Goal: Transaction & Acquisition: Purchase product/service

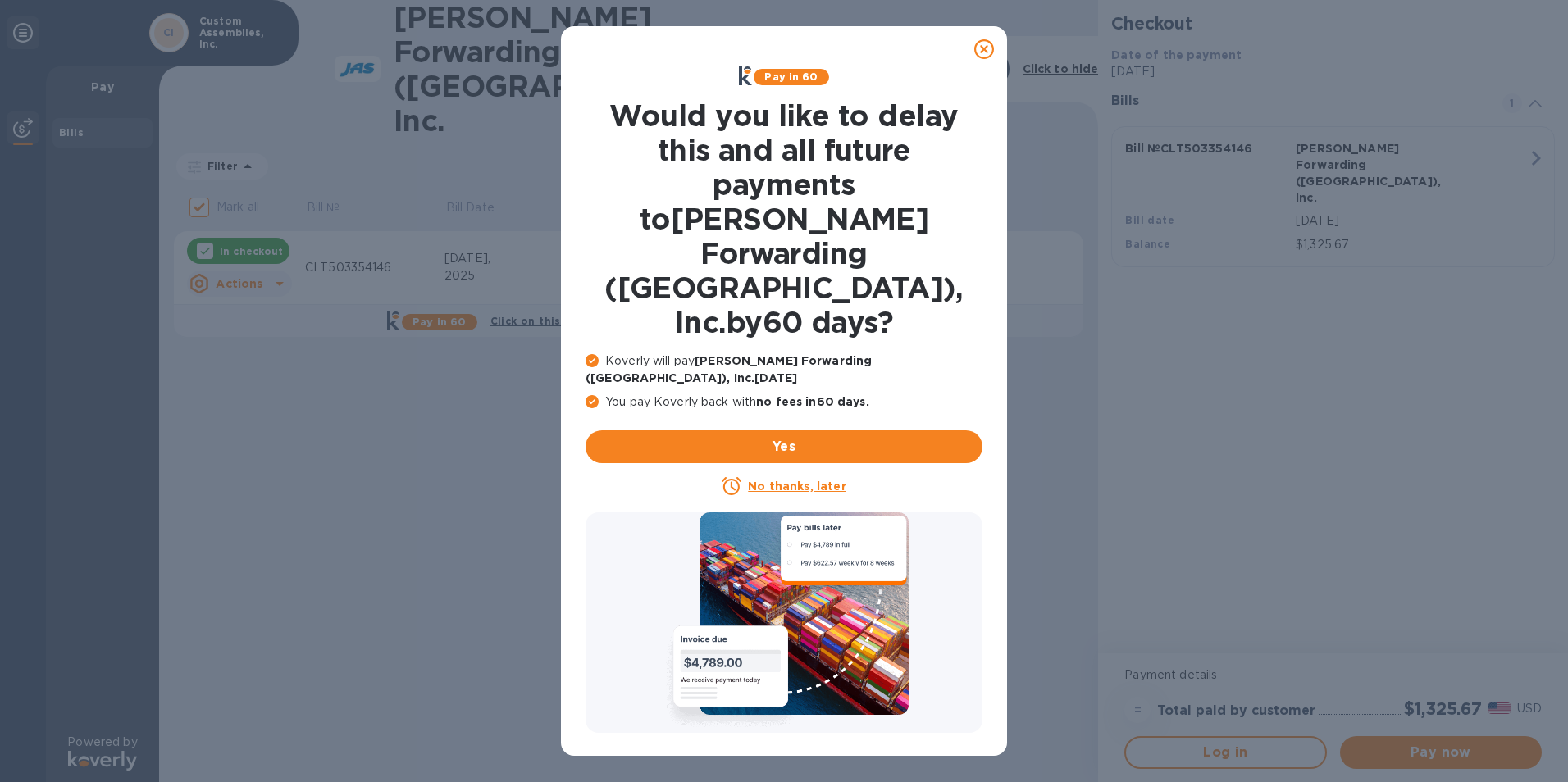
click at [983, 49] on icon at bounding box center [984, 49] width 20 height 20
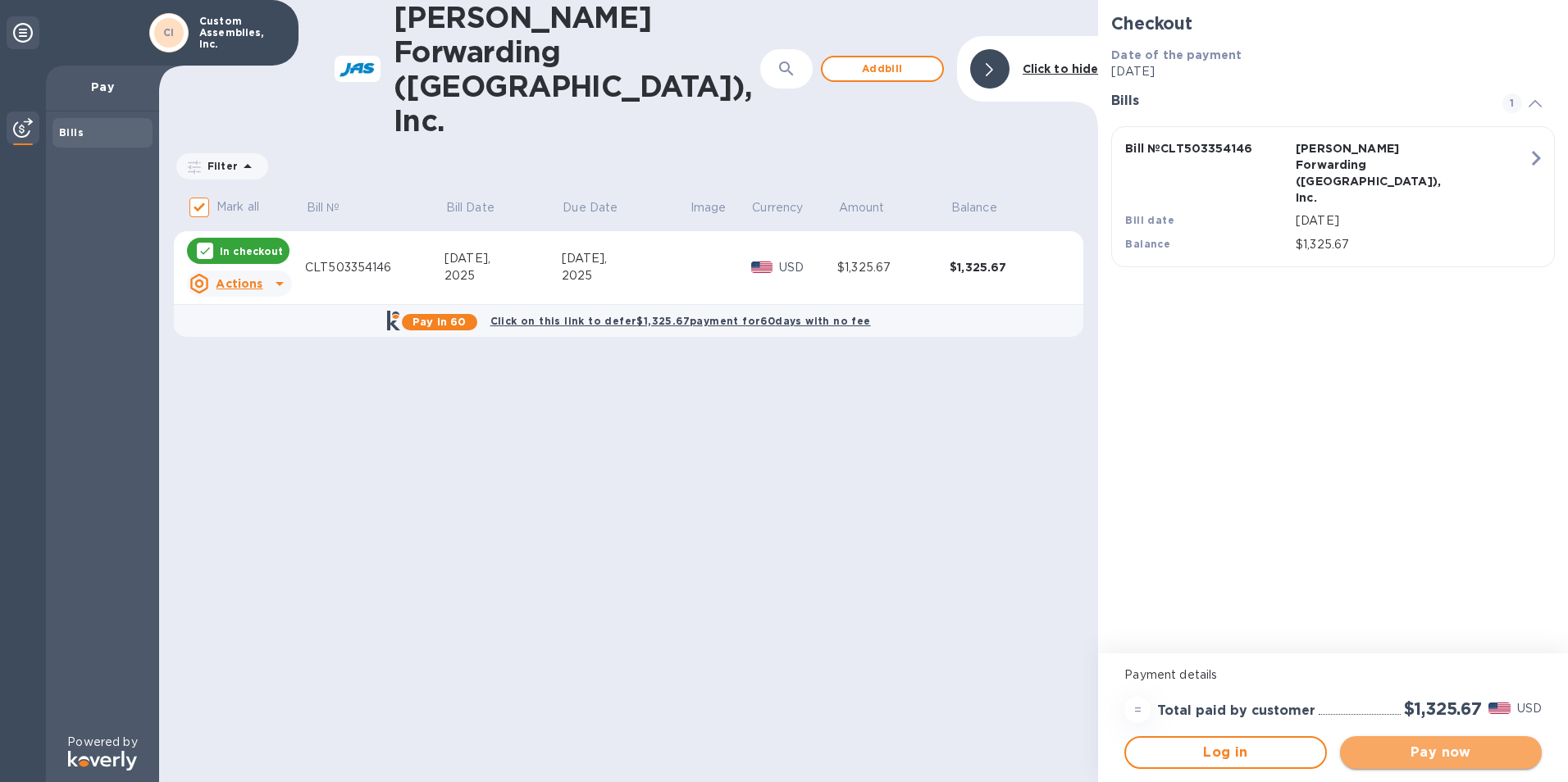
click at [1409, 751] on span "Pay now" at bounding box center [1440, 752] width 175 height 20
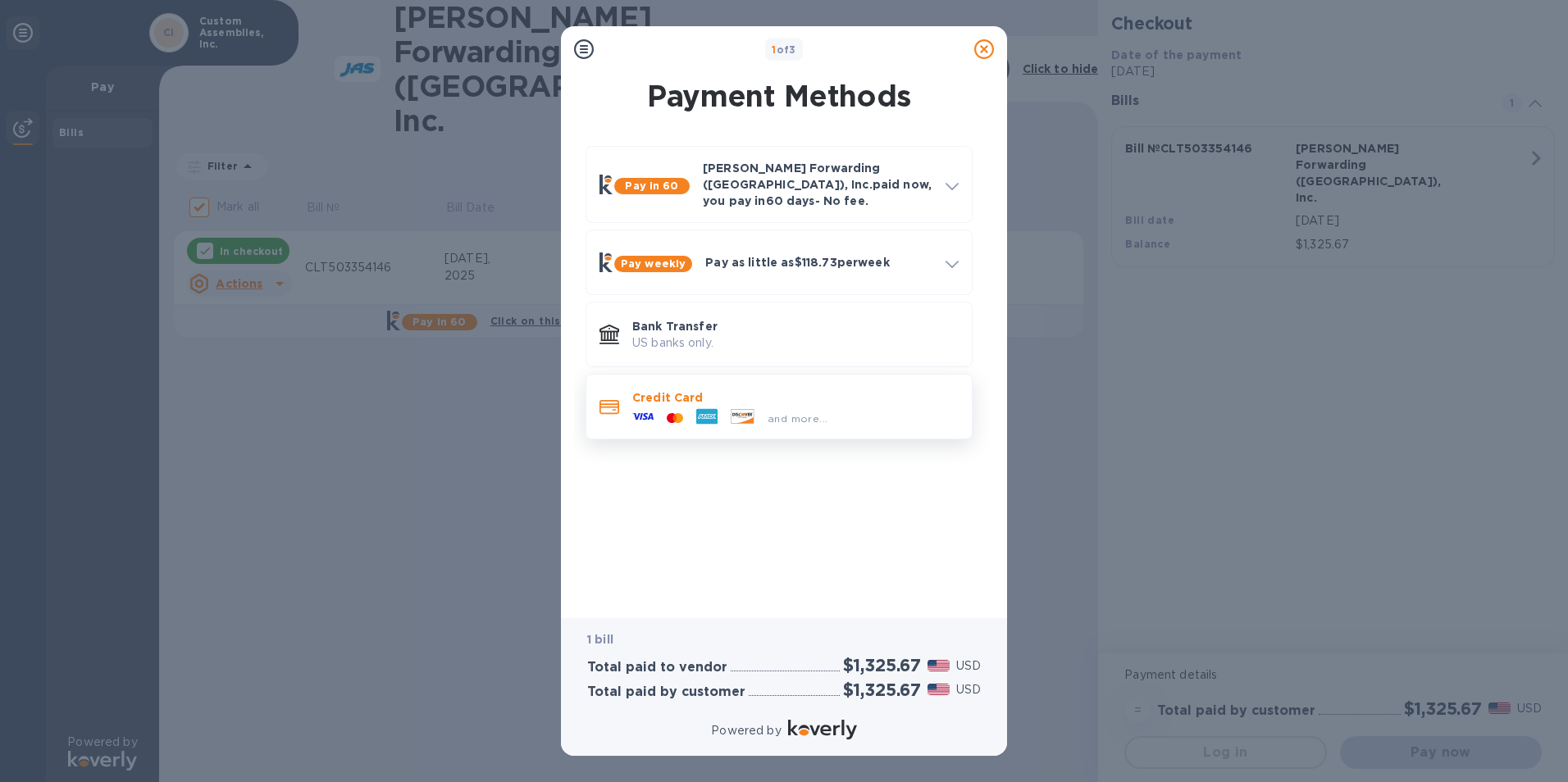
click at [642, 406] on icon at bounding box center [643, 416] width 21 height 21
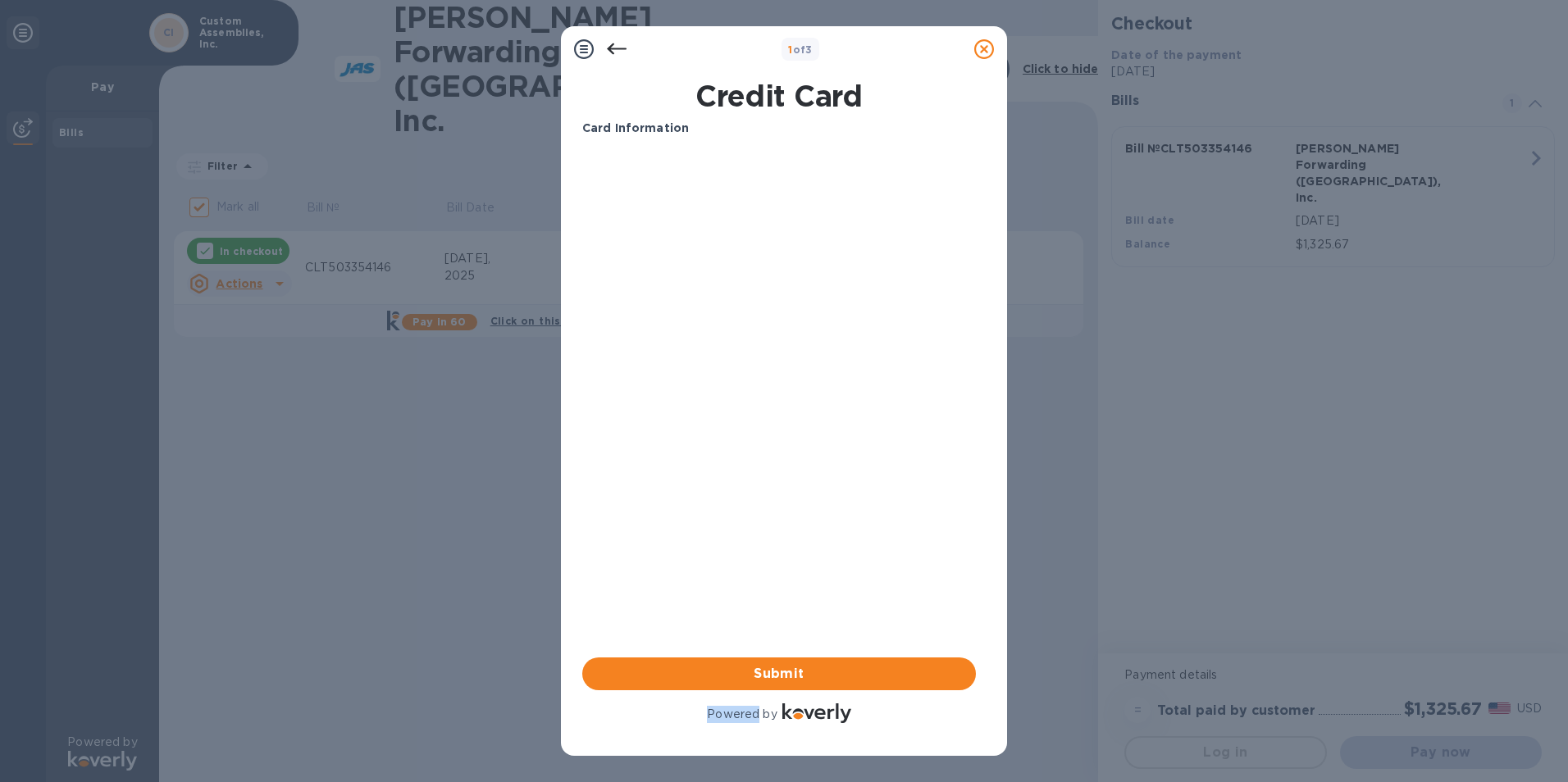
click at [642, 406] on div "Card Information Submit Powered by" at bounding box center [779, 423] width 394 height 607
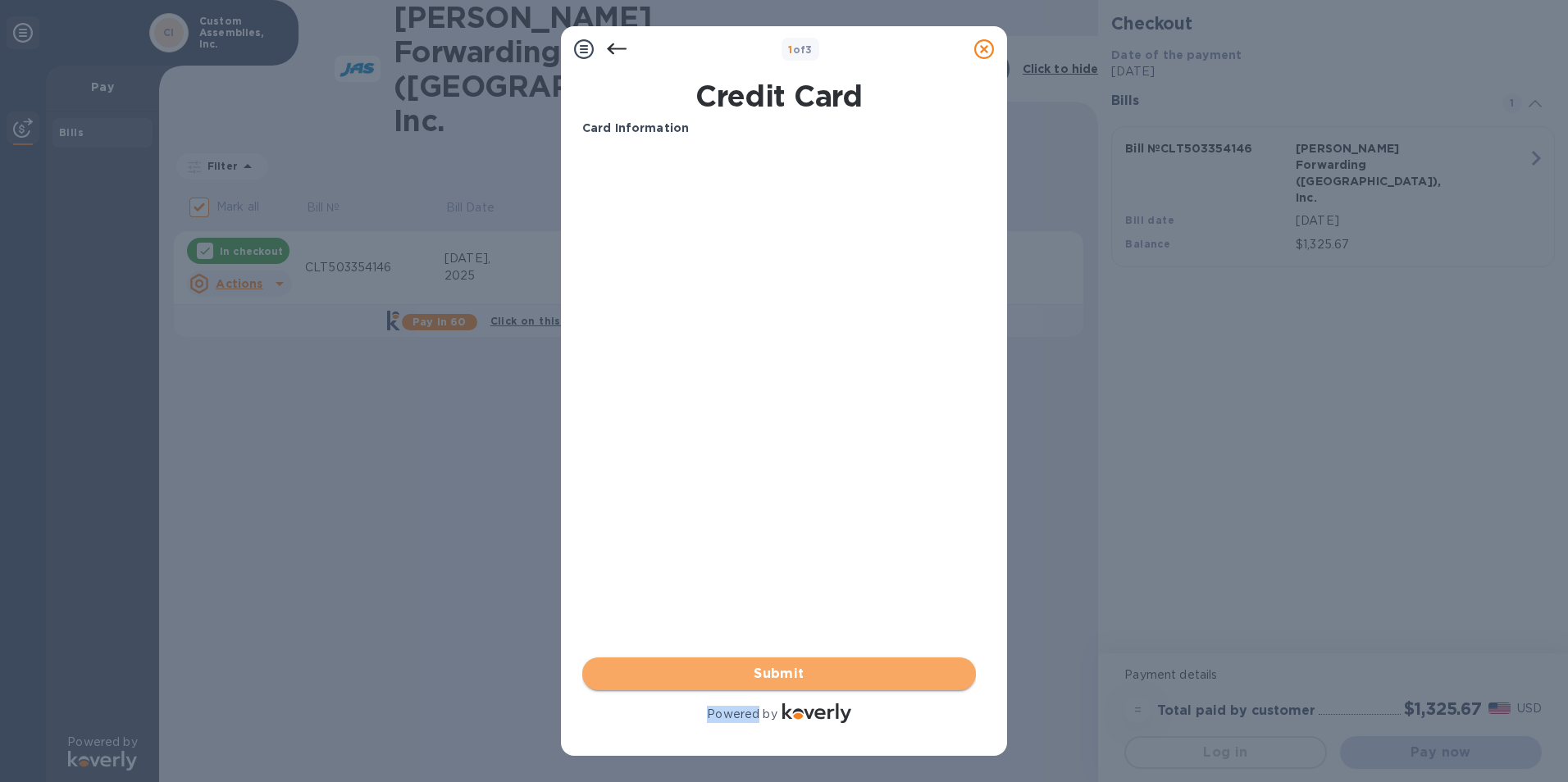
click at [756, 674] on span "Submit" at bounding box center [779, 673] width 367 height 20
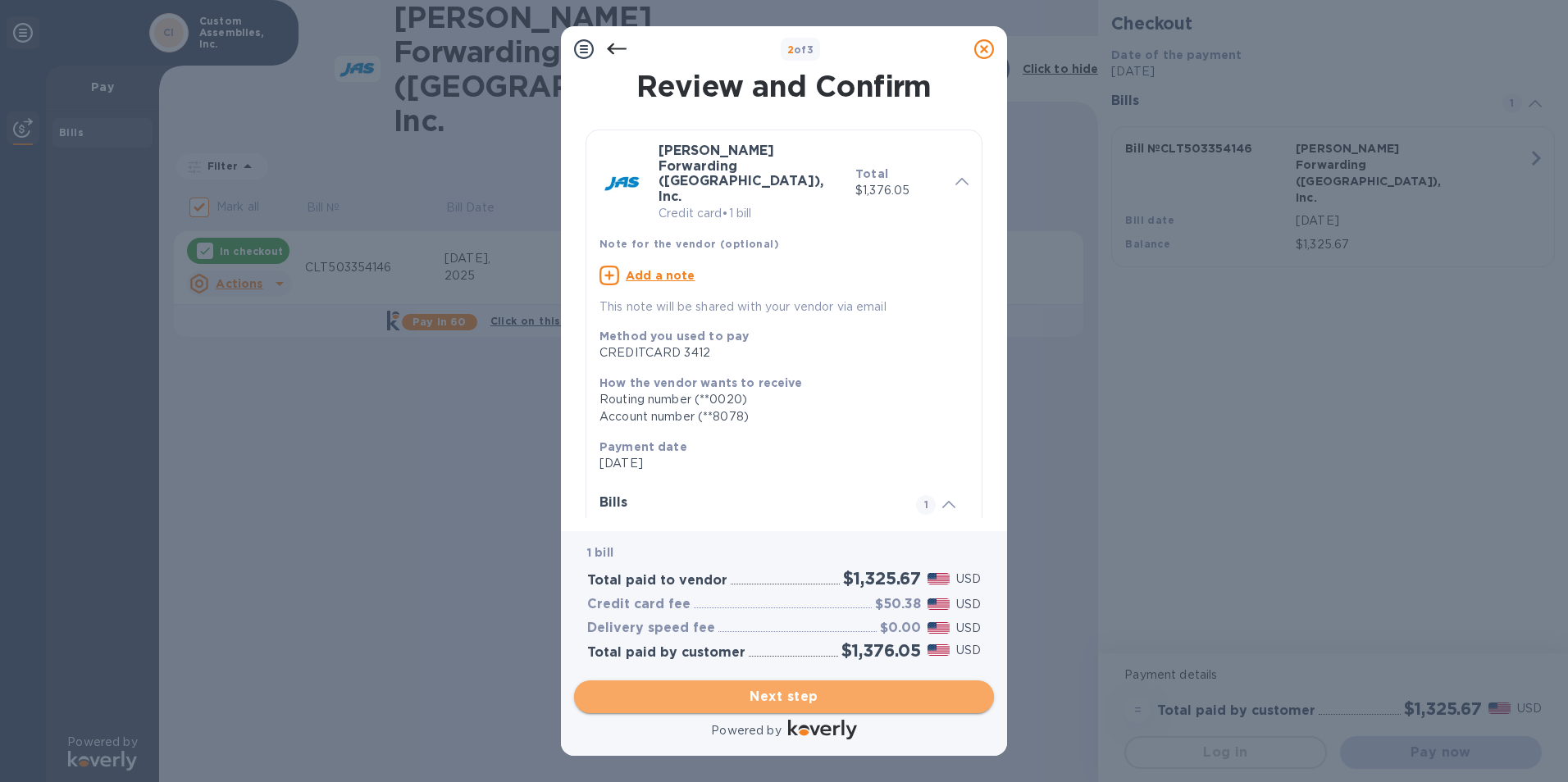
click at [769, 692] on span "Next step" at bounding box center [784, 696] width 394 height 20
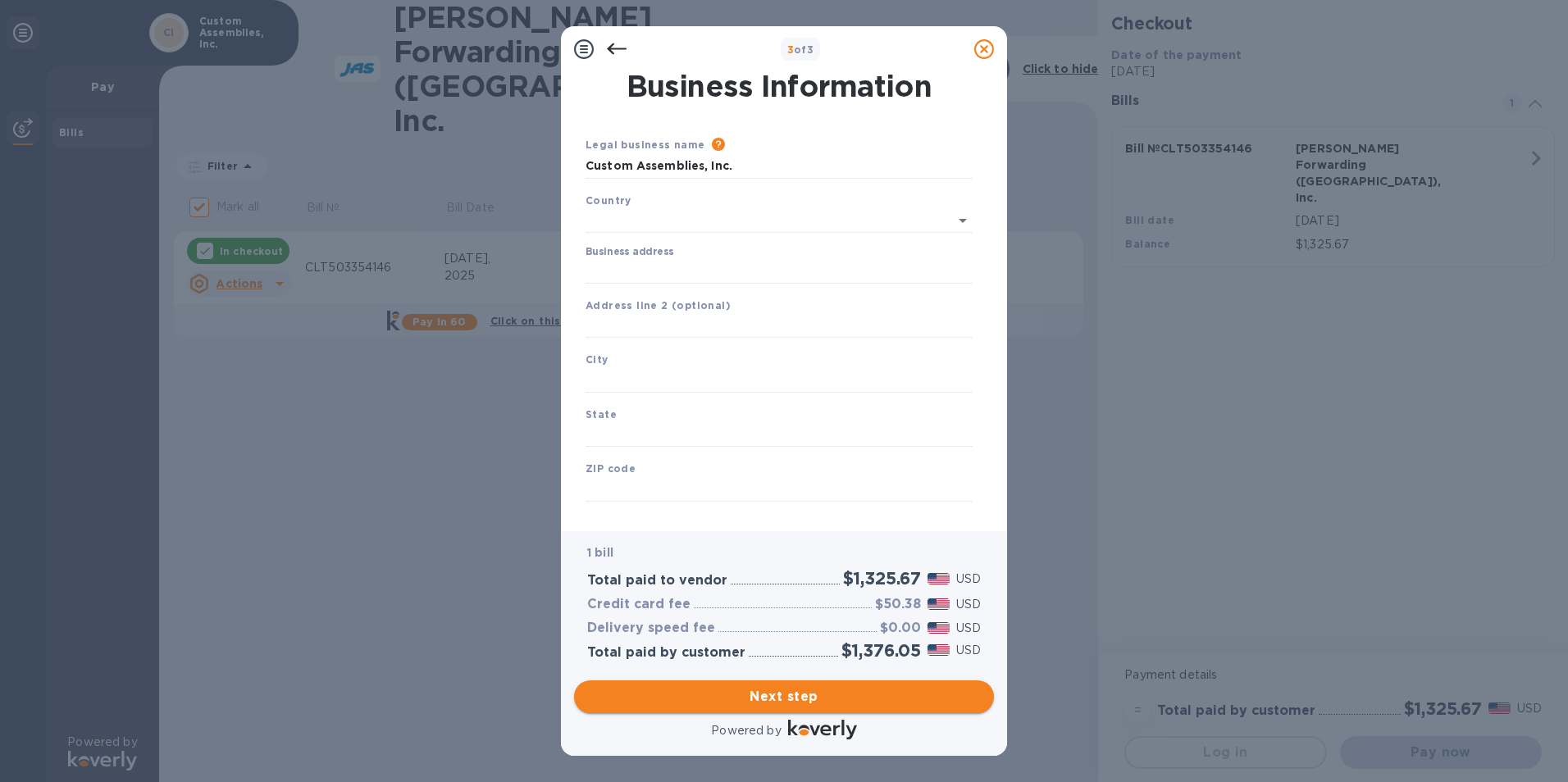
type input "[GEOGRAPHIC_DATA]"
click at [656, 267] on input "Business address" at bounding box center [779, 268] width 387 height 25
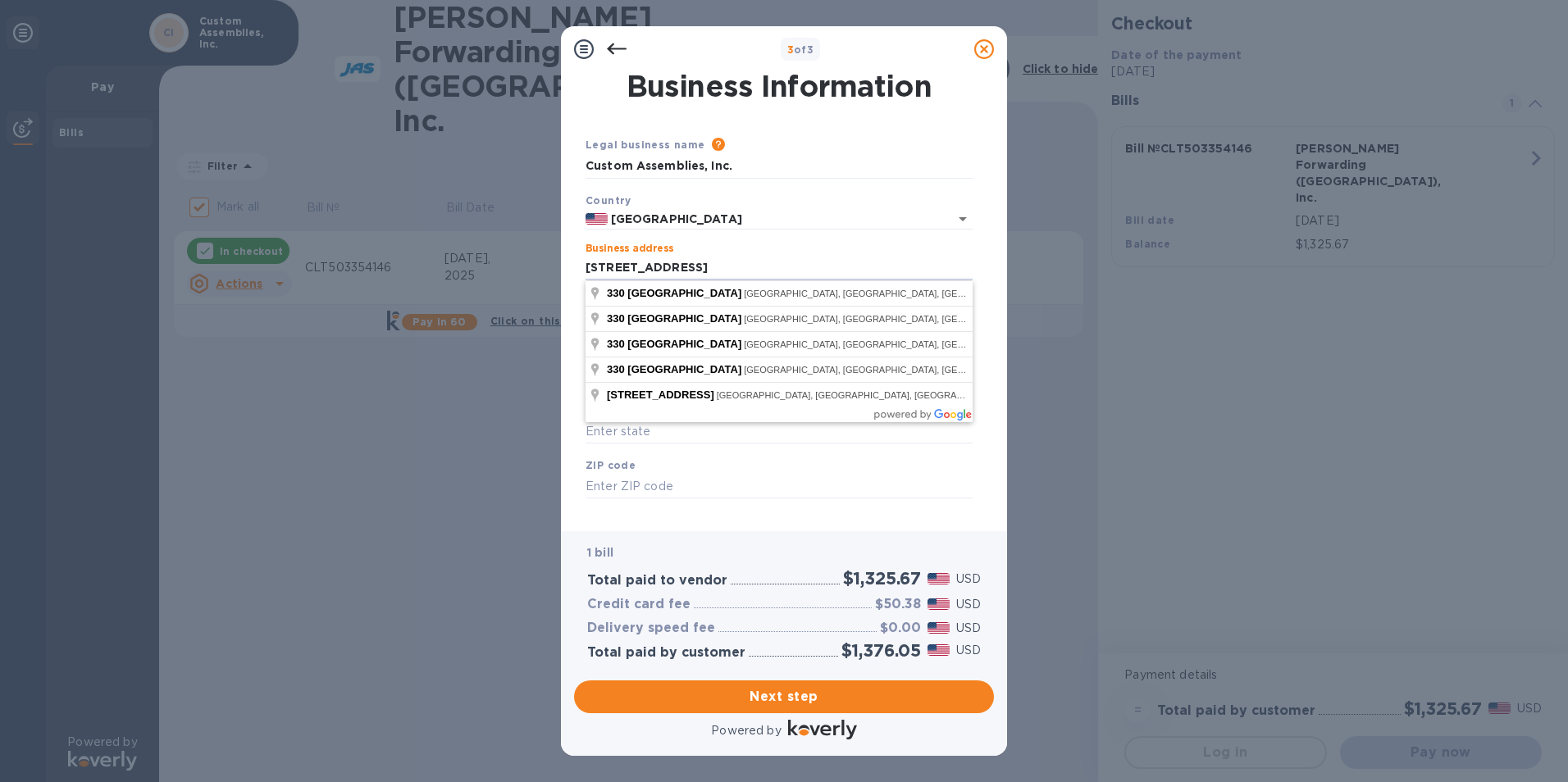
type input "[STREET_ADDRESS]"
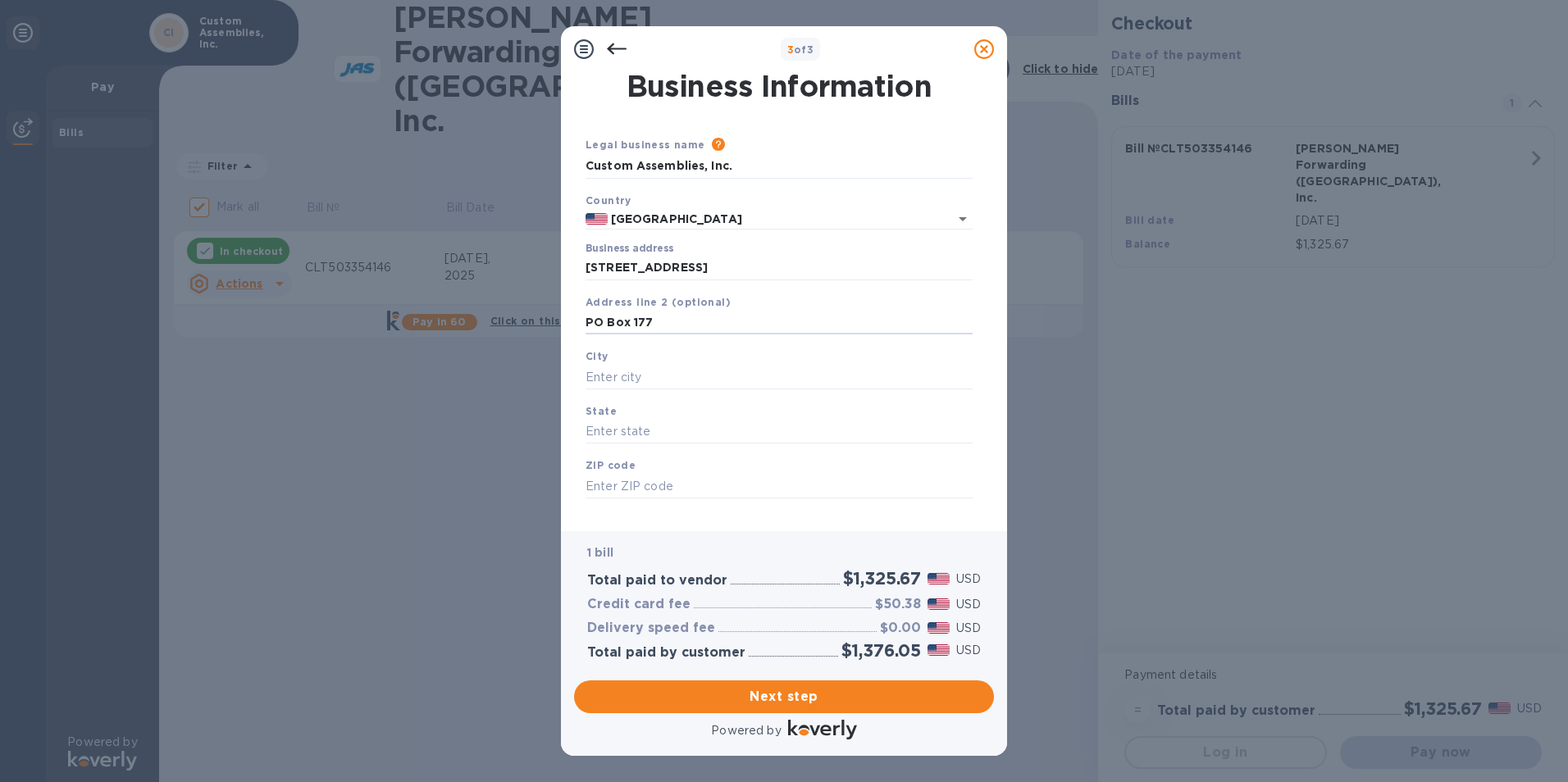
type input "PO Box 177"
type input "Pine Level"
type input "[US_STATE]"
type input "27568"
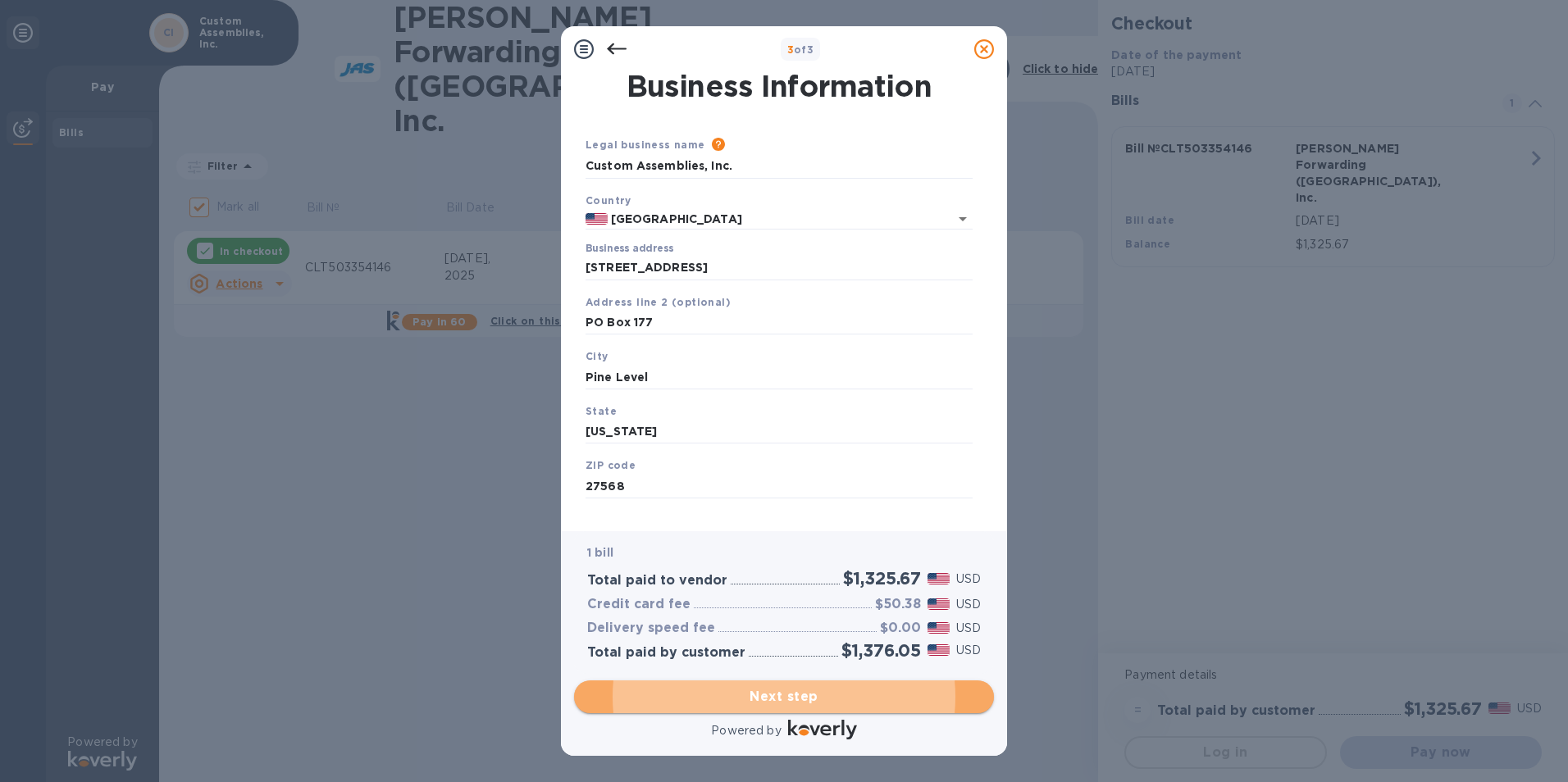
click at [787, 702] on span "Next step" at bounding box center [784, 696] width 394 height 20
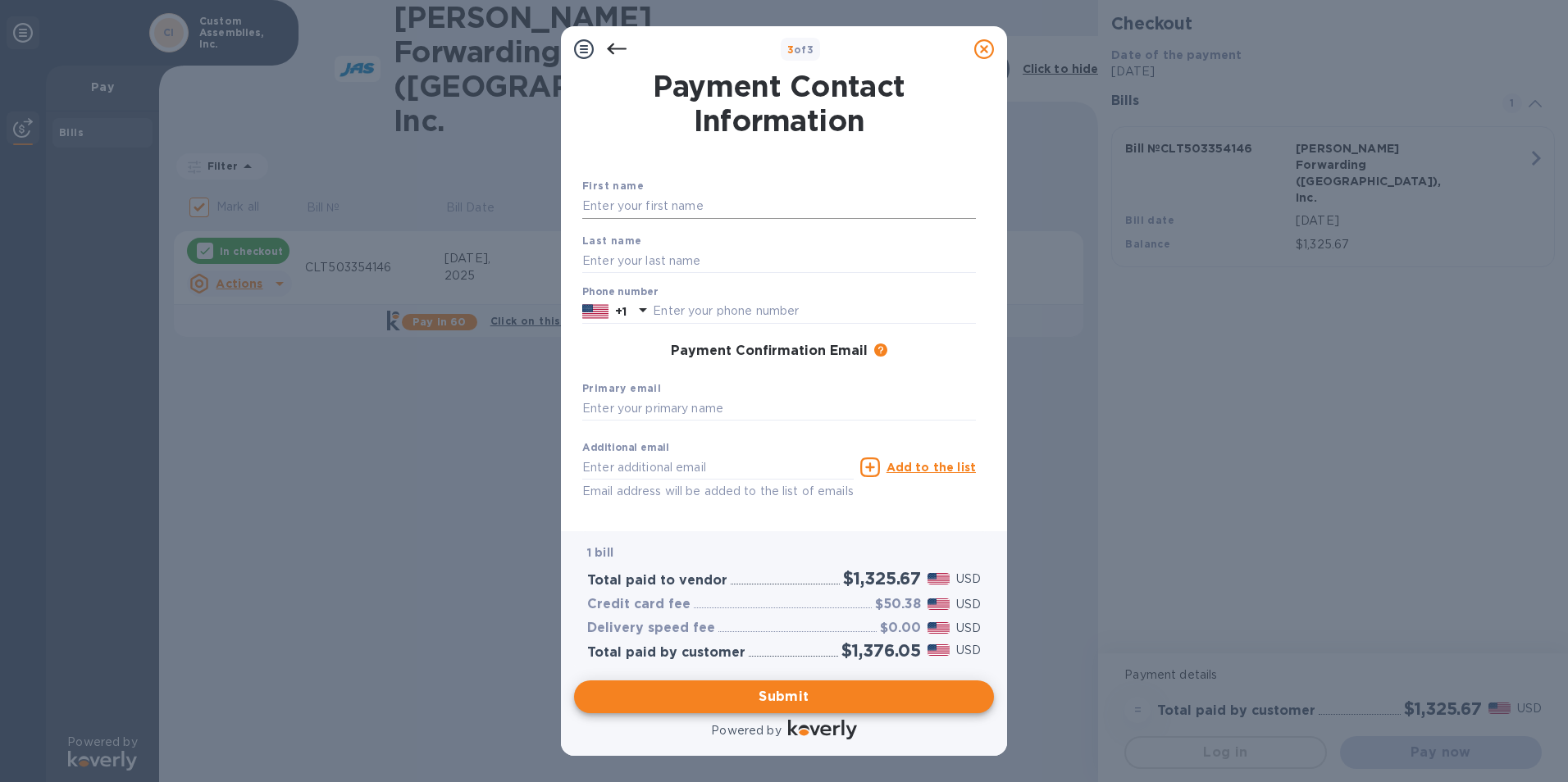
click at [612, 207] on input "text" at bounding box center [779, 206] width 394 height 25
type input "[PERSON_NAME]"
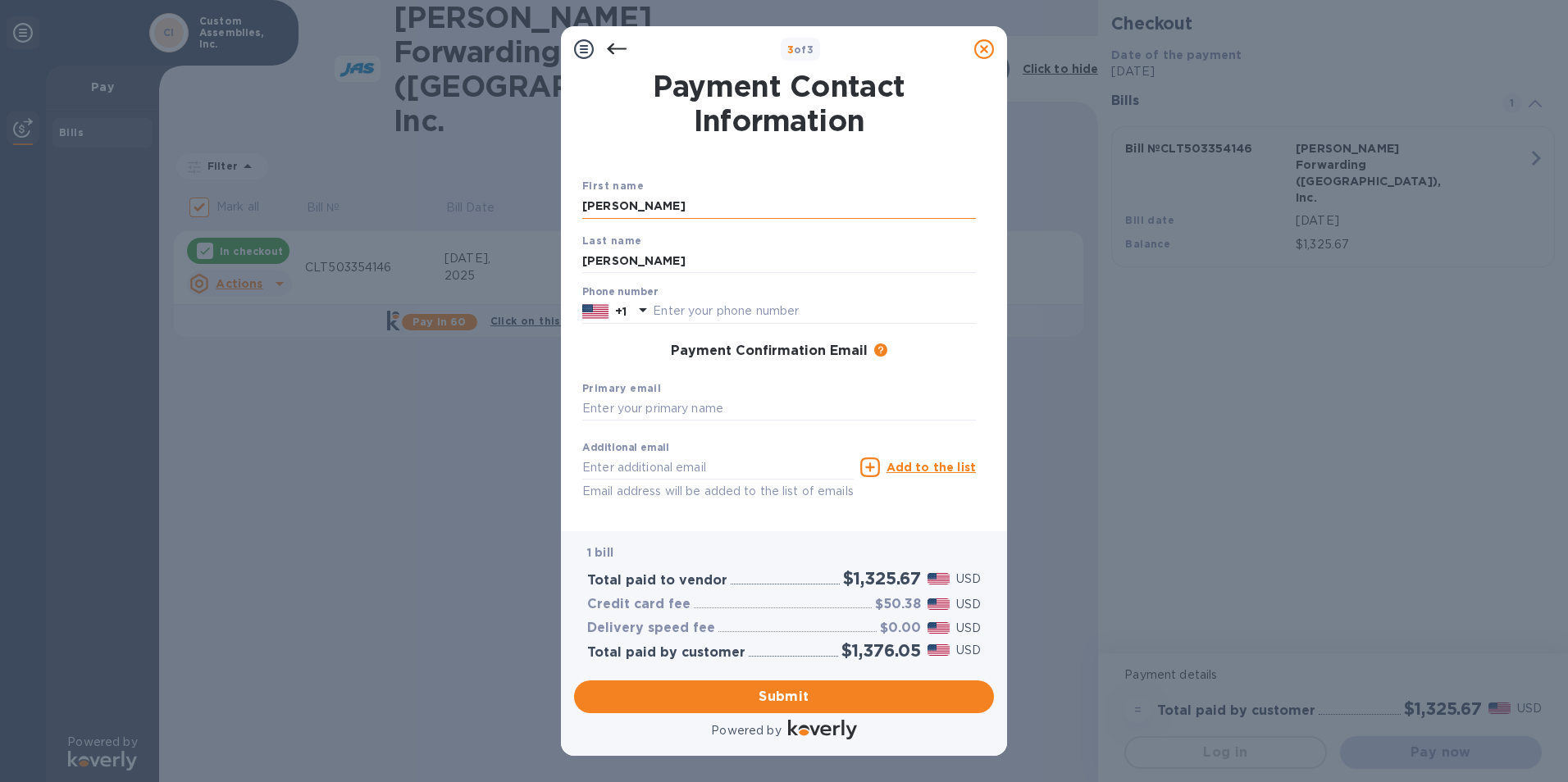
type input "2523632913"
type input "[PERSON_NAME][EMAIL_ADDRESS][PERSON_NAME][DOMAIN_NAME]"
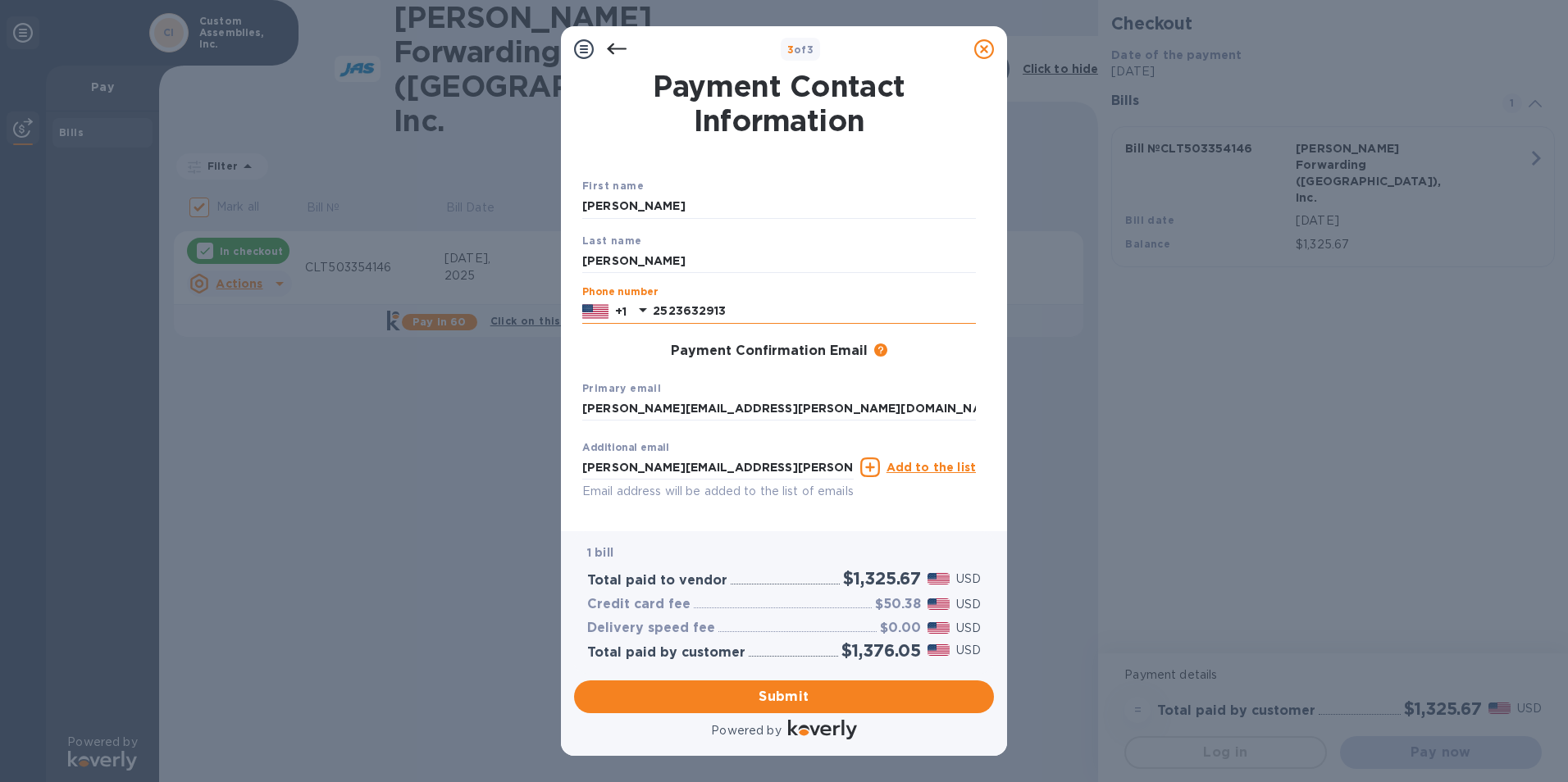
drag, startPoint x: 727, startPoint y: 307, endPoint x: 663, endPoint y: 314, distance: 64.4
click at [663, 314] on input "2523632913" at bounding box center [815, 311] width 324 height 25
type input "2"
type input "9192028462"
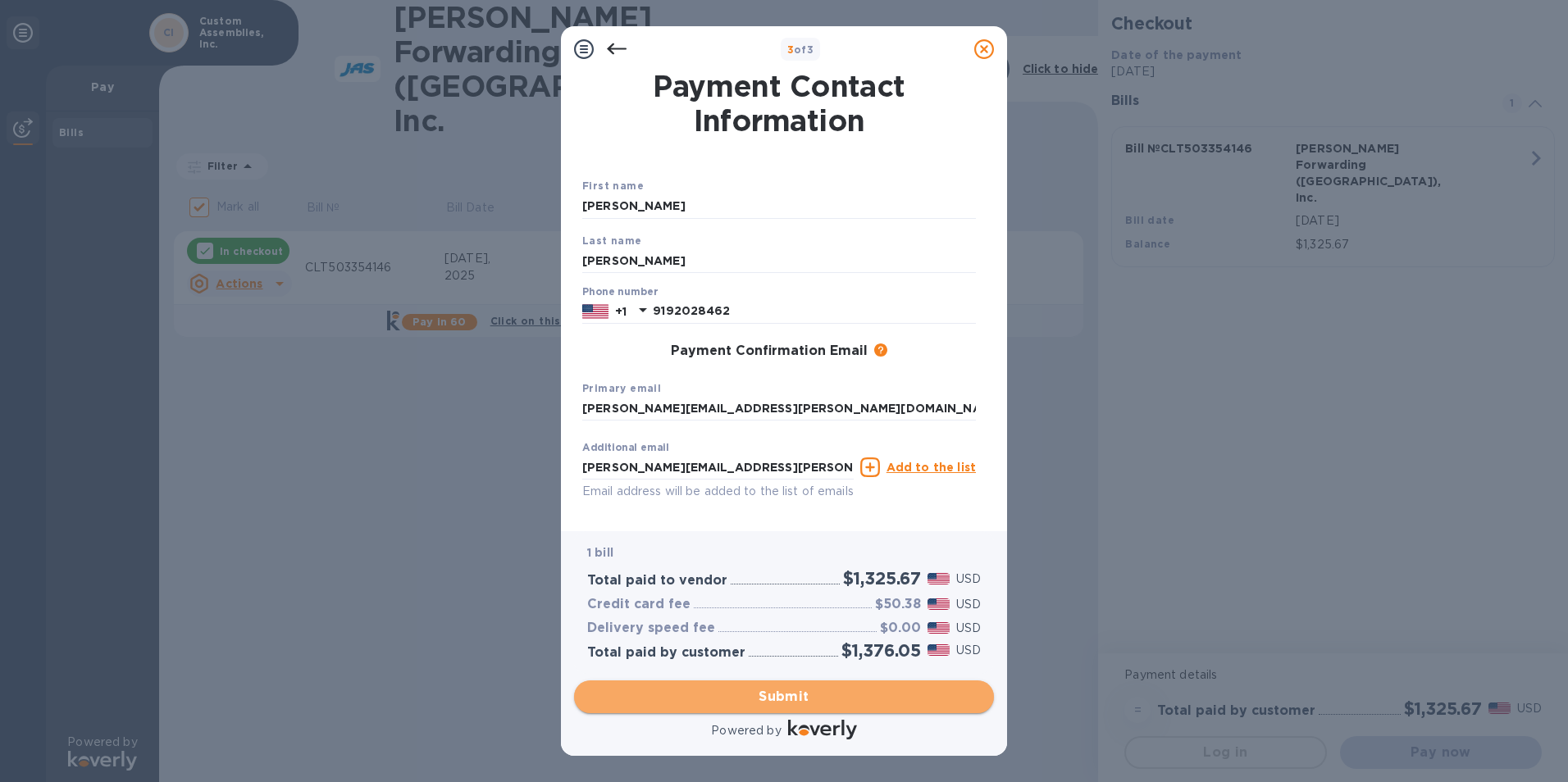
click at [768, 700] on span "Submit" at bounding box center [784, 696] width 394 height 20
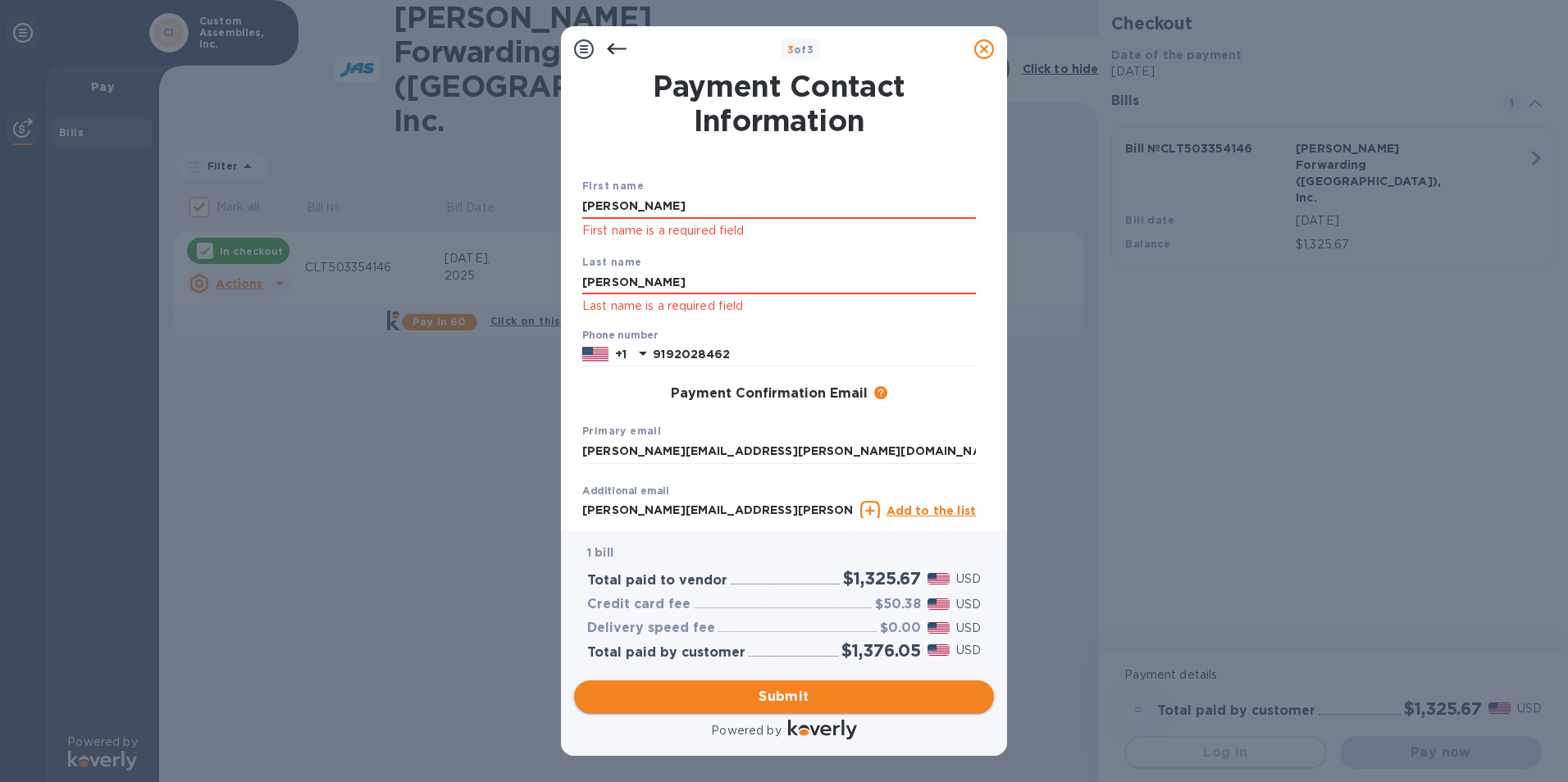
click at [749, 697] on span "Submit" at bounding box center [784, 696] width 394 height 20
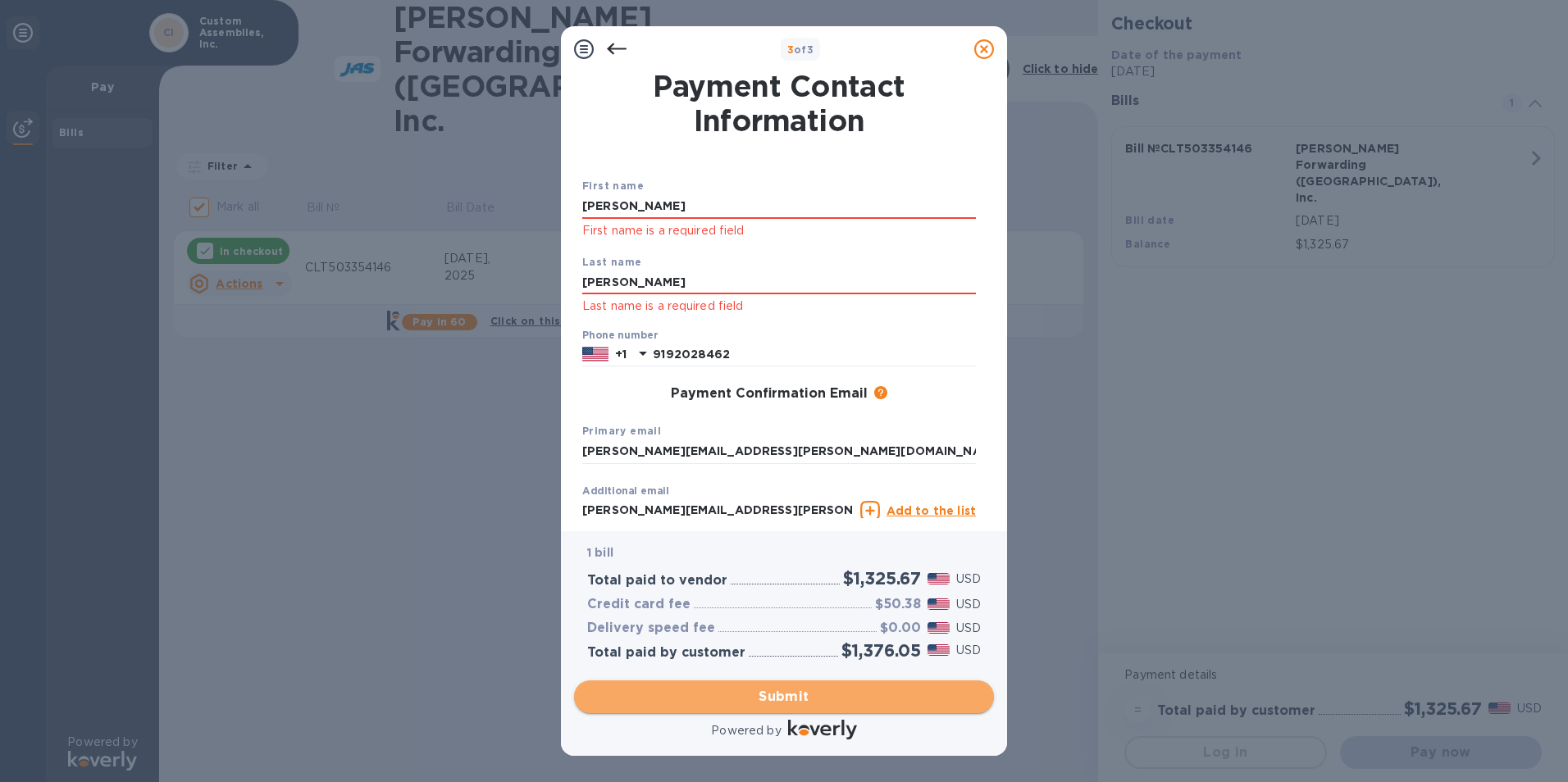
click at [749, 697] on span "Submit" at bounding box center [784, 696] width 394 height 20
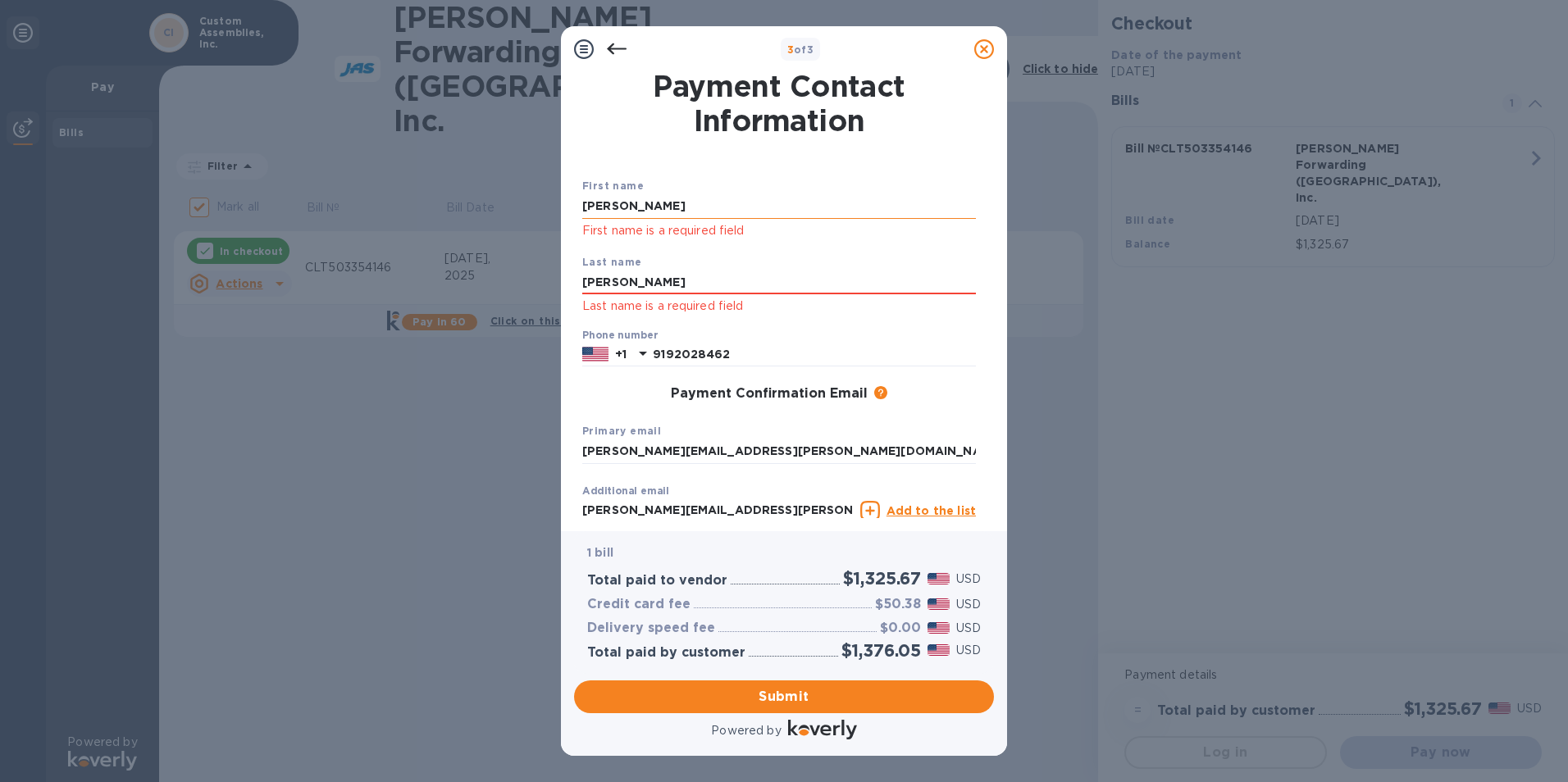
click at [655, 194] on input "[PERSON_NAME]" at bounding box center [779, 206] width 394 height 25
click at [656, 194] on input "[PERSON_NAME]" at bounding box center [779, 206] width 394 height 25
click at [613, 286] on input "[PERSON_NAME]" at bounding box center [779, 282] width 394 height 25
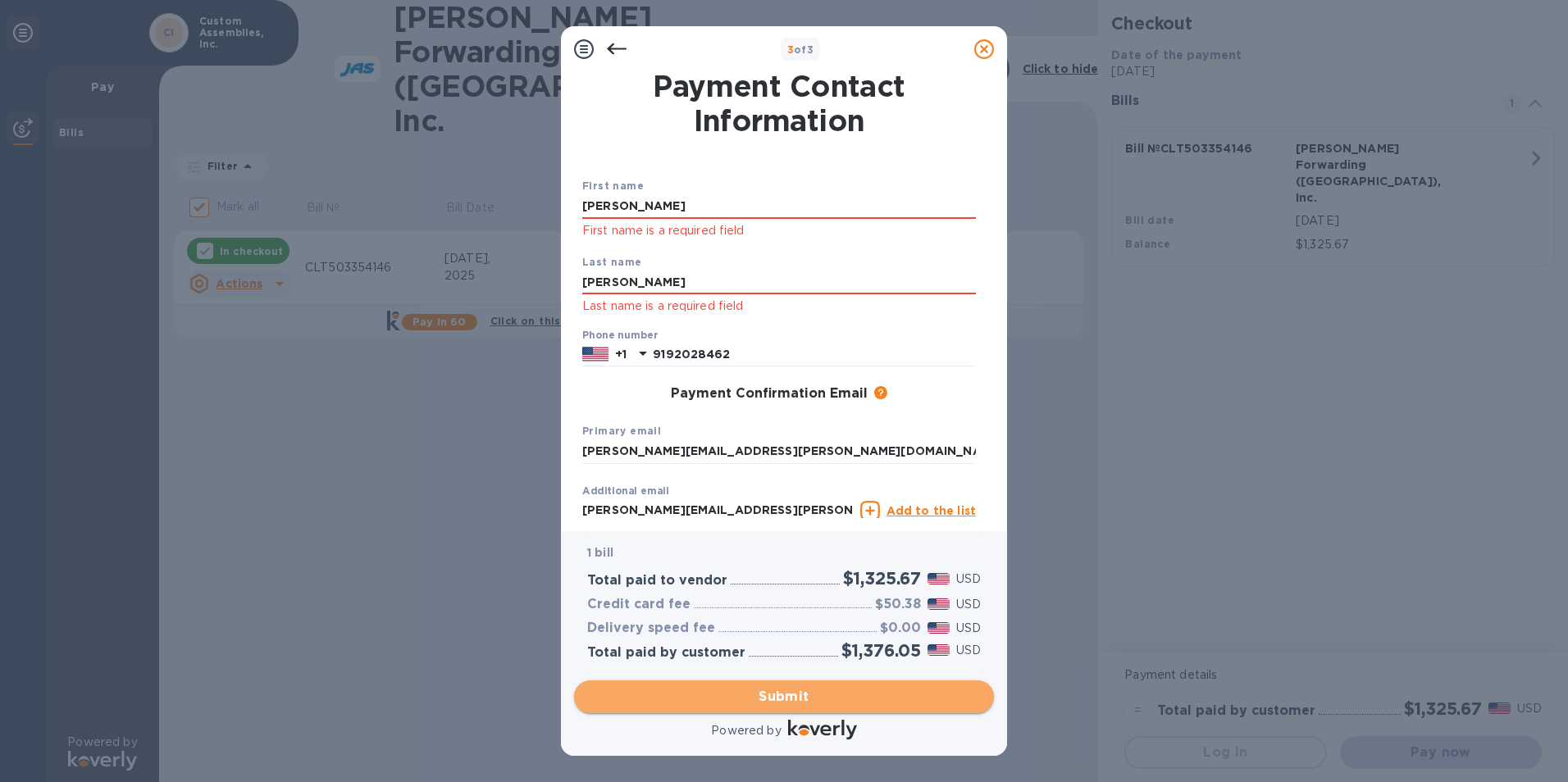
click at [759, 693] on span "Submit" at bounding box center [784, 696] width 394 height 20
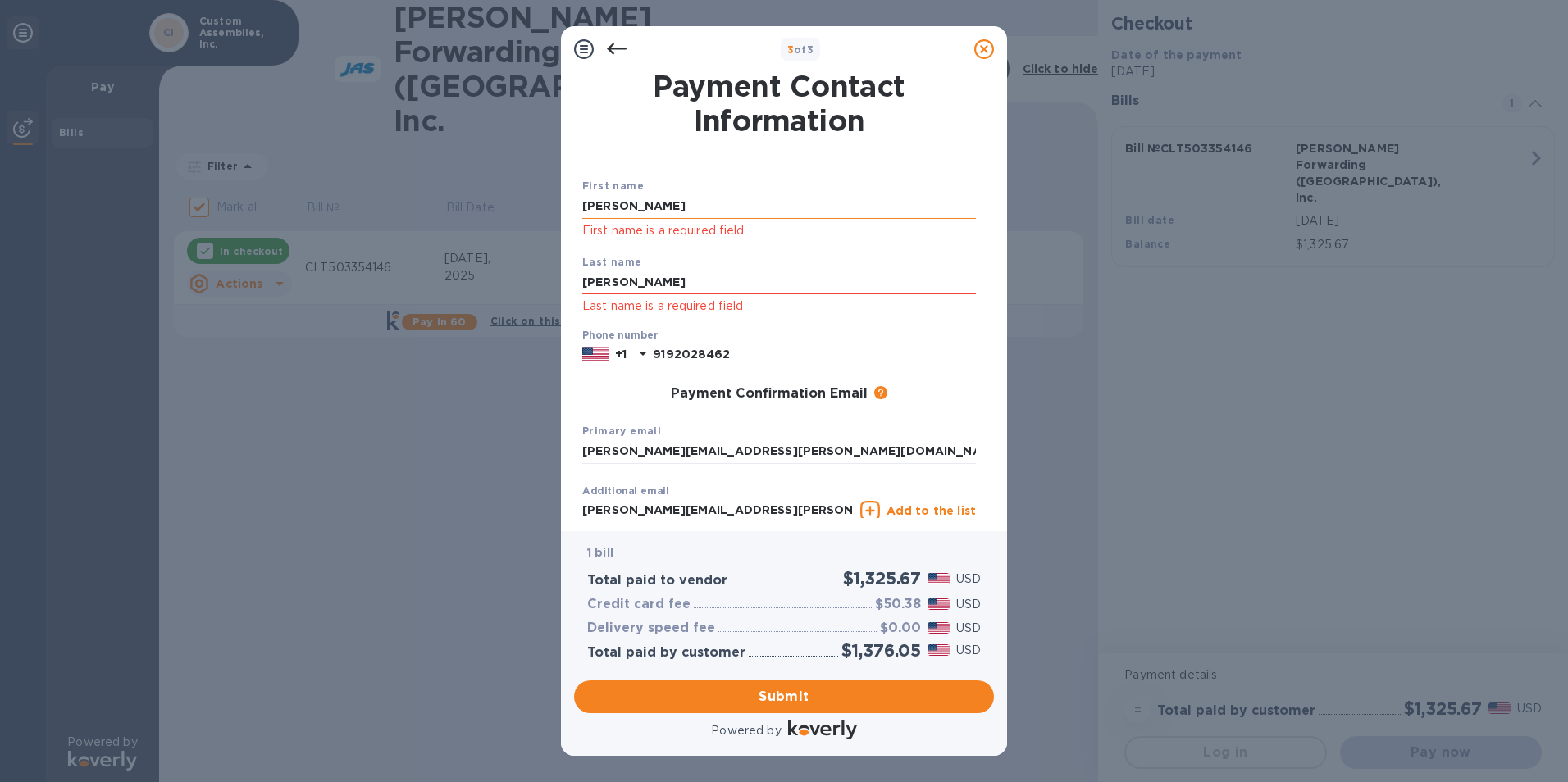
click at [647, 210] on input "[PERSON_NAME]" at bounding box center [779, 206] width 394 height 25
click at [646, 209] on input "[PERSON_NAME]" at bounding box center [779, 206] width 394 height 25
type input "[PERSON_NAME]"
type input "Jackl"
click at [745, 702] on span "Submit" at bounding box center [784, 696] width 394 height 20
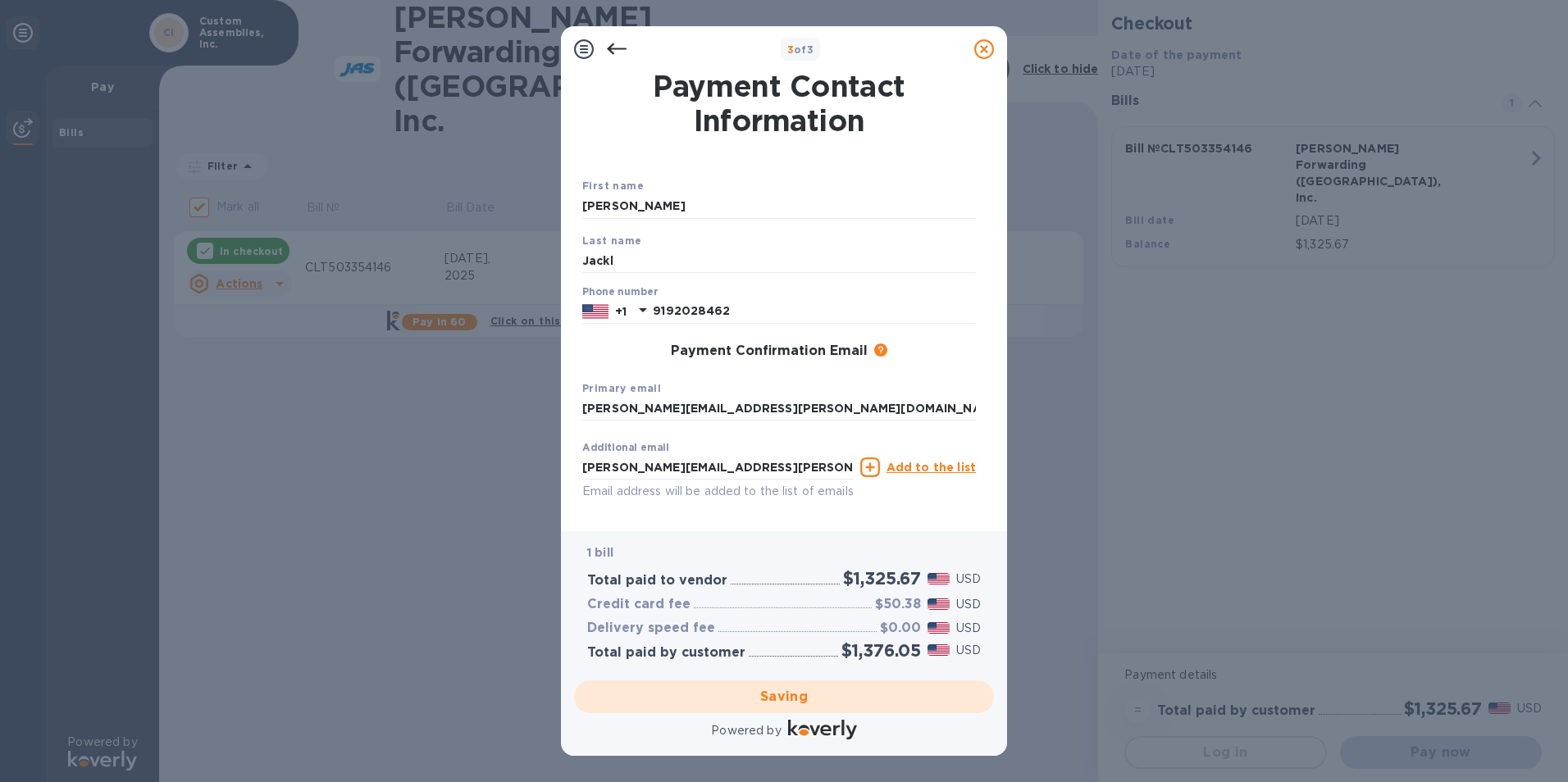
checkbox input "false"
